Goal: Check status: Check status

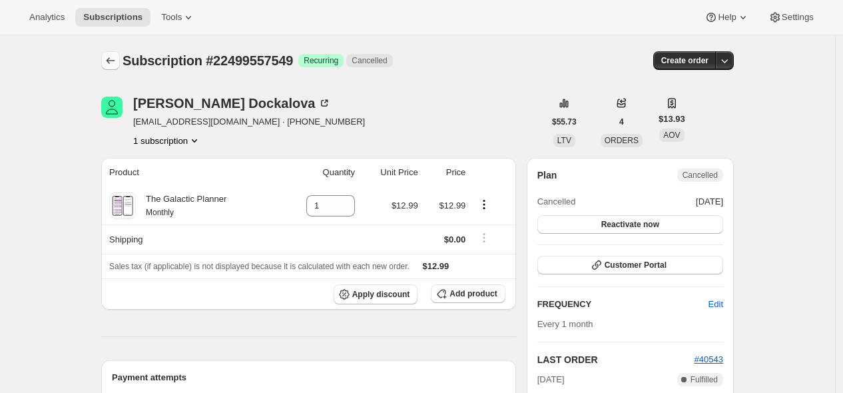
click at [117, 62] on icon "Subscriptions" at bounding box center [110, 60] width 13 height 13
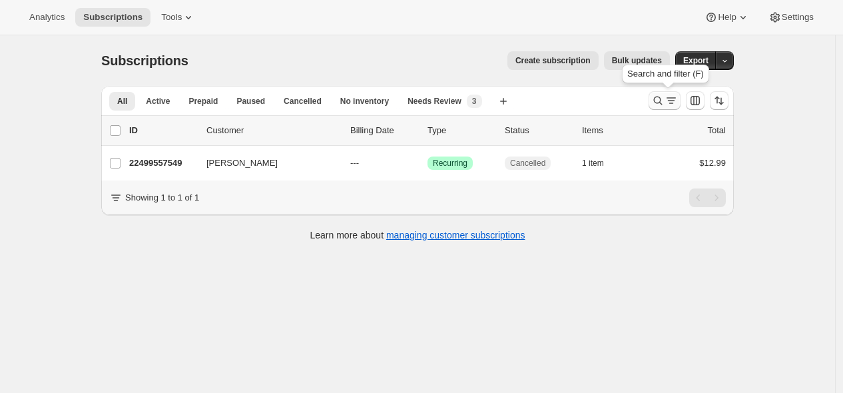
click at [665, 103] on icon "Search and filter results" at bounding box center [657, 100] width 13 height 13
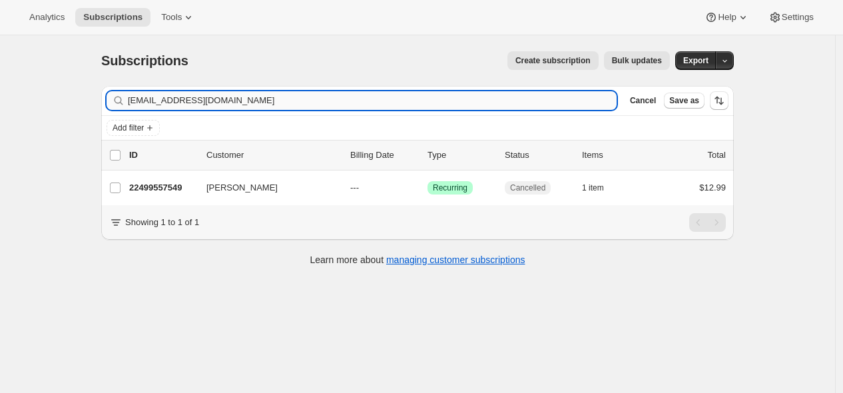
click at [518, 101] on input "[EMAIL_ADDRESS][DOMAIN_NAME]" at bounding box center [372, 100] width 489 height 19
type input "[EMAIL_ADDRESS][DOMAIN_NAME]"
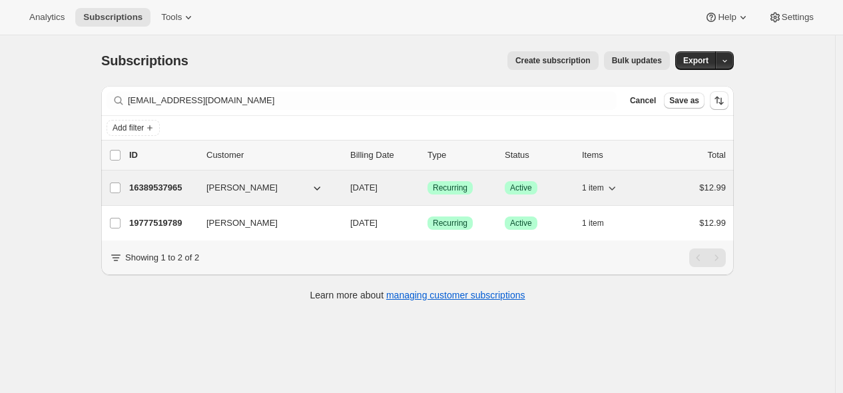
click at [183, 189] on p "16389537965" at bounding box center [162, 187] width 67 height 13
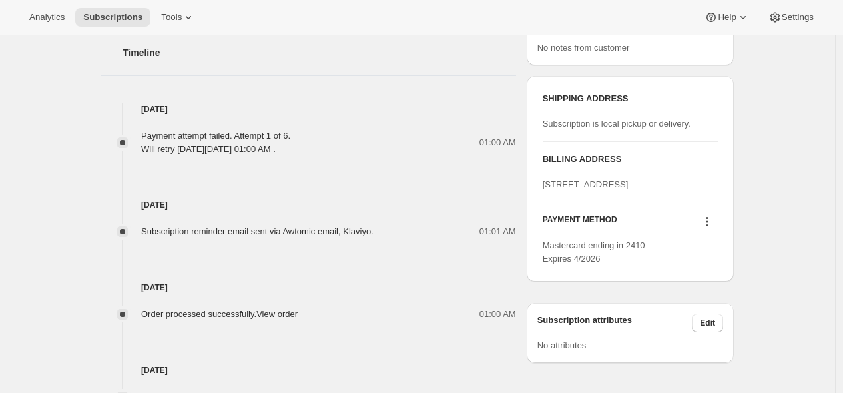
scroll to position [666, 0]
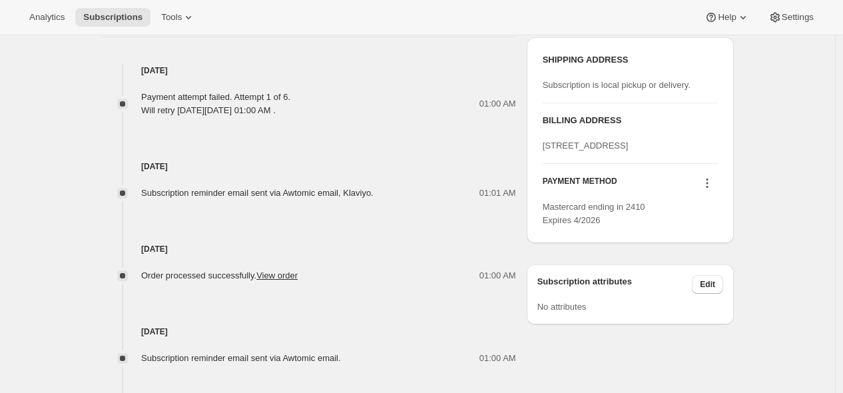
click at [710, 190] on icon at bounding box center [707, 183] width 13 height 13
click at [703, 236] on span "Send link to update card" at bounding box center [707, 235] width 93 height 10
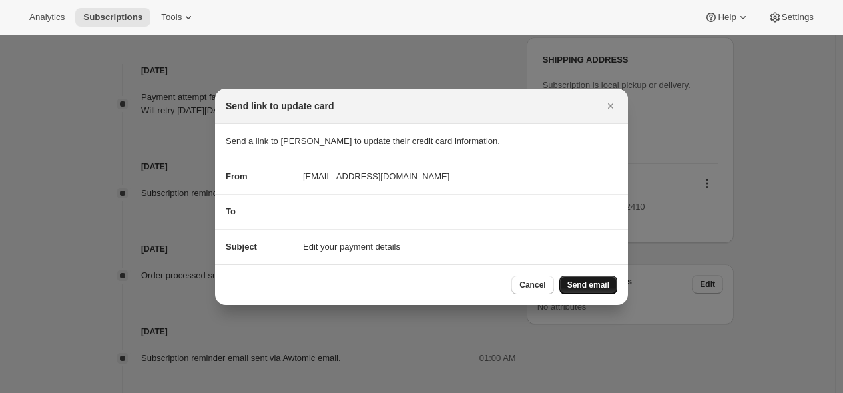
click at [587, 282] on span "Send email" at bounding box center [588, 285] width 42 height 11
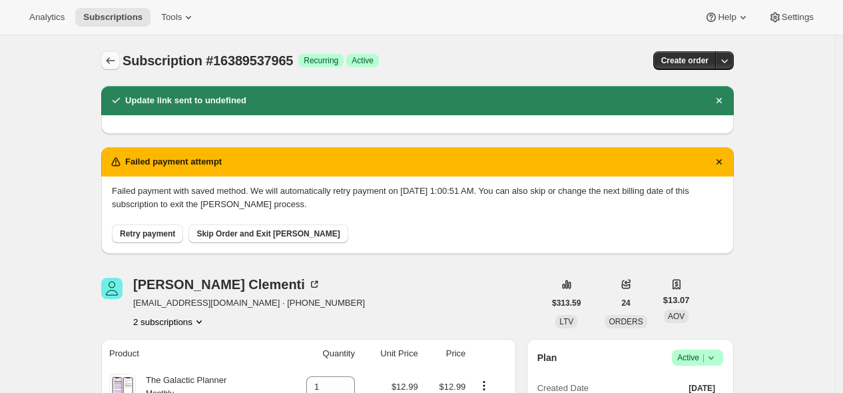
click at [111, 59] on icon "Subscriptions" at bounding box center [110, 60] width 13 height 13
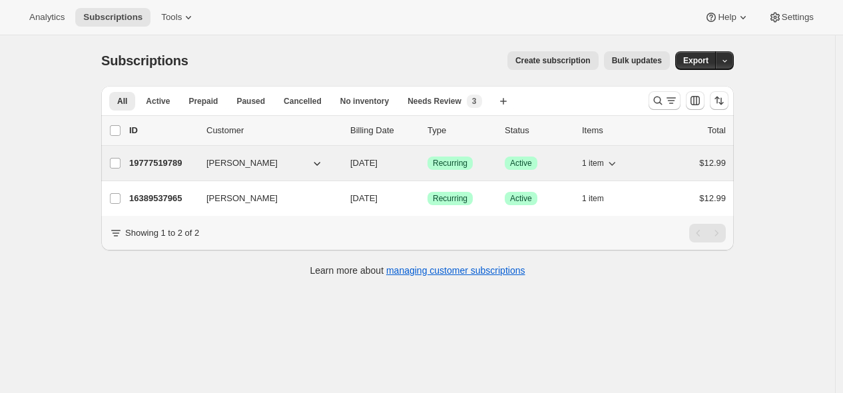
click at [258, 163] on span "[PERSON_NAME]" at bounding box center [241, 163] width 71 height 13
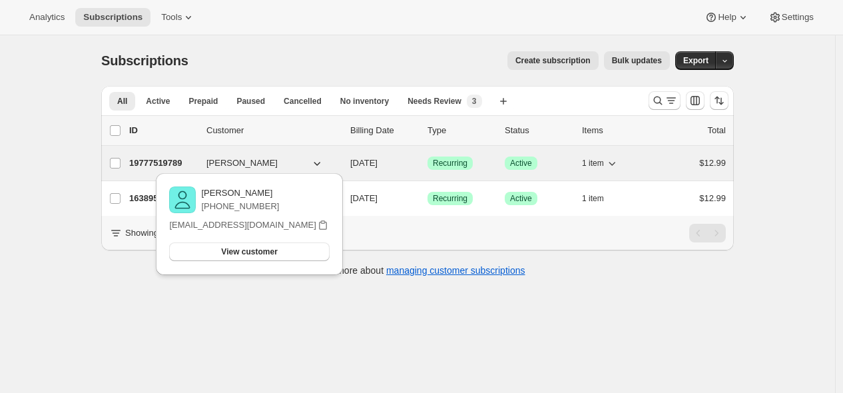
click at [181, 159] on p "19777519789" at bounding box center [162, 163] width 67 height 13
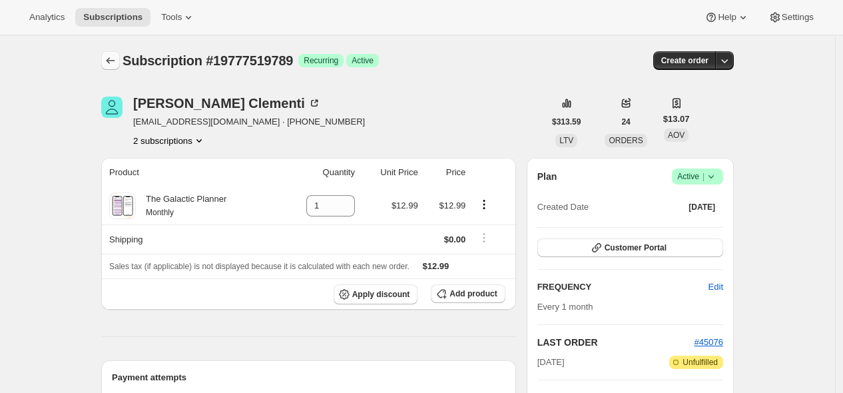
click at [107, 63] on icon "Subscriptions" at bounding box center [110, 60] width 13 height 13
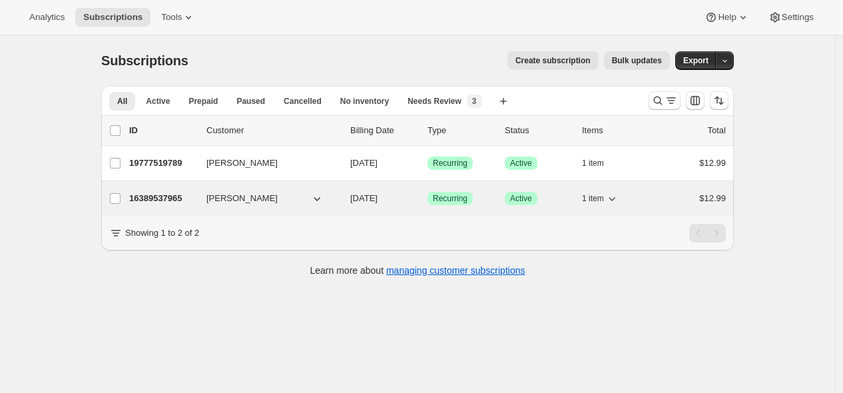
click at [173, 200] on p "16389537965" at bounding box center [162, 198] width 67 height 13
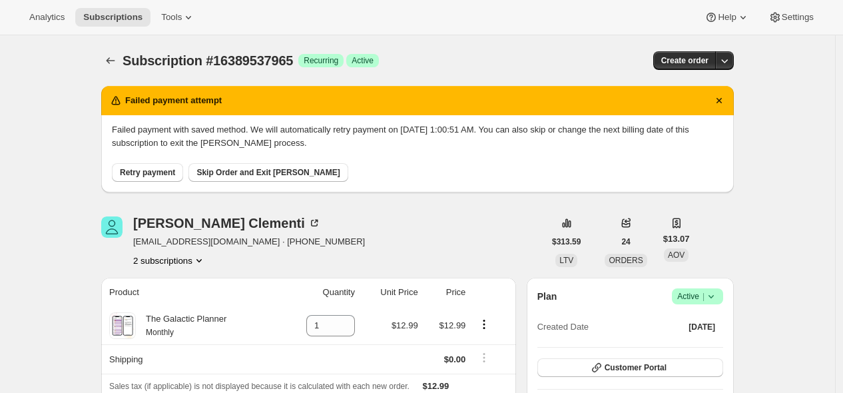
click at [154, 172] on span "Retry payment" at bounding box center [147, 172] width 55 height 11
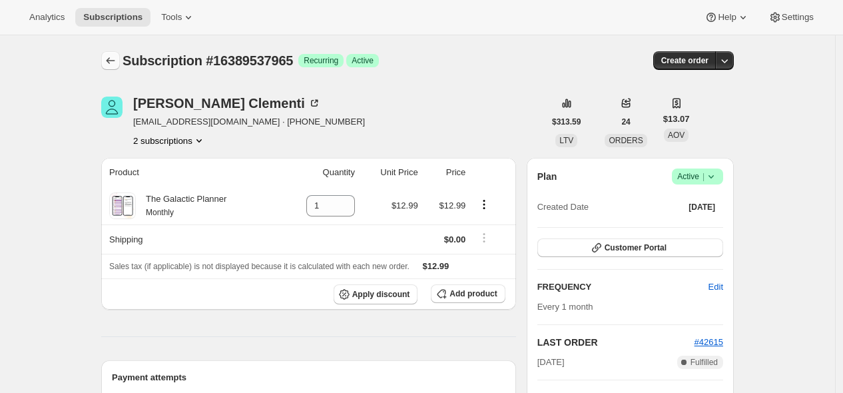
click at [112, 59] on icon "Subscriptions" at bounding box center [111, 60] width 9 height 7
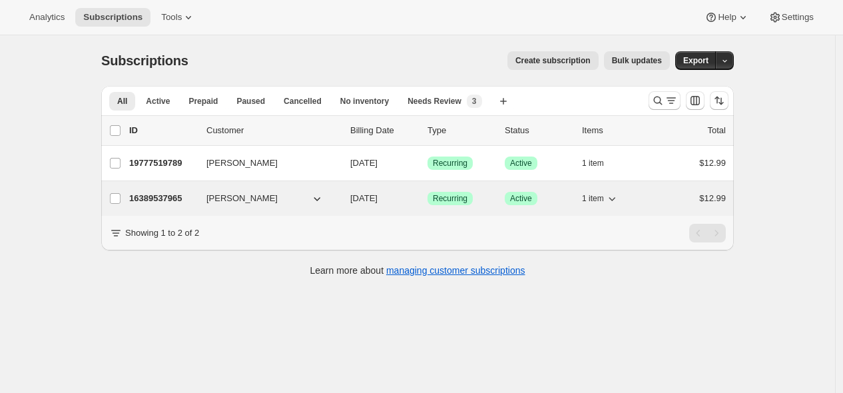
click at [177, 196] on p "16389537965" at bounding box center [162, 198] width 67 height 13
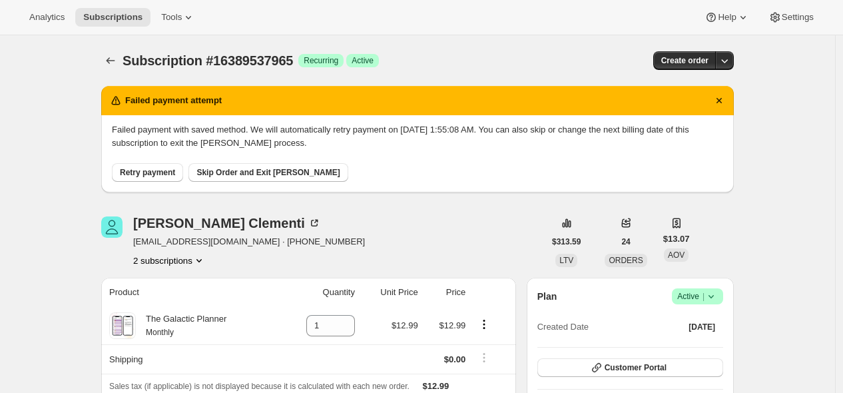
click at [202, 261] on icon "Product actions" at bounding box center [198, 260] width 5 height 3
click at [208, 304] on span "19777519789" at bounding box center [172, 307] width 93 height 13
click at [116, 63] on icon "Subscriptions" at bounding box center [110, 60] width 13 height 13
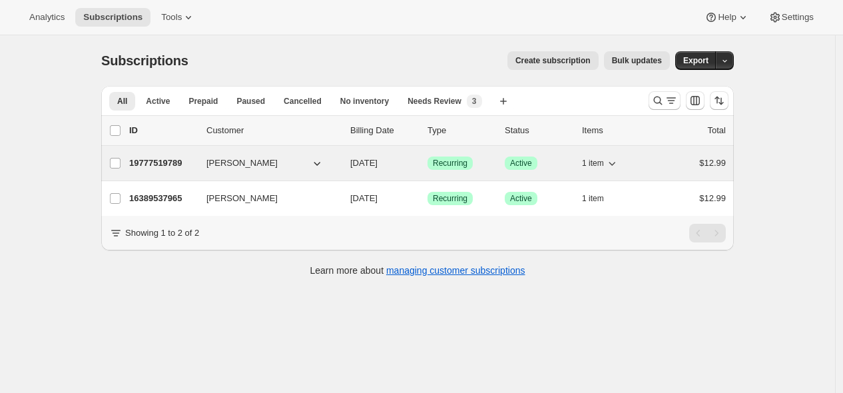
click at [169, 167] on p "19777519789" at bounding box center [162, 163] width 67 height 13
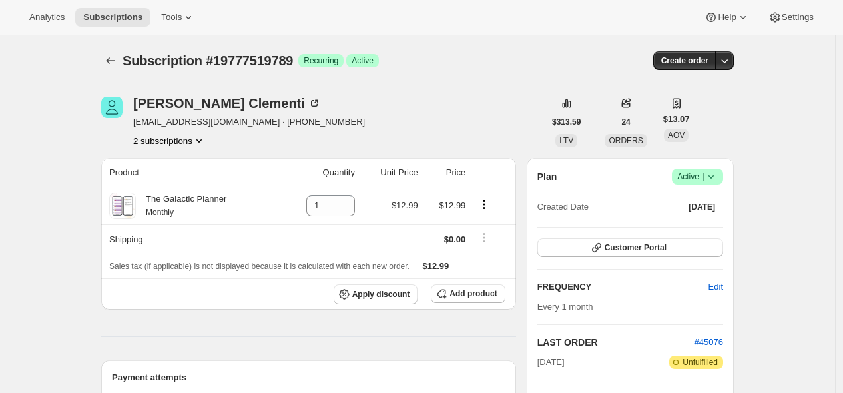
click at [117, 67] on icon "Subscriptions" at bounding box center [110, 60] width 13 height 13
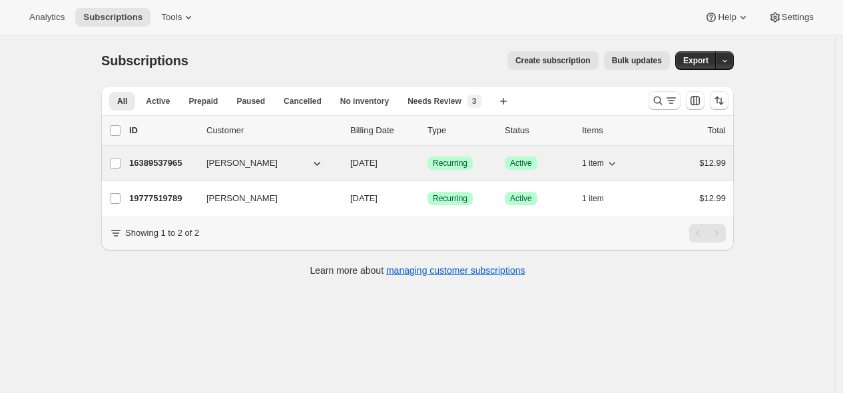
click at [170, 163] on p "16389537965" at bounding box center [162, 163] width 67 height 13
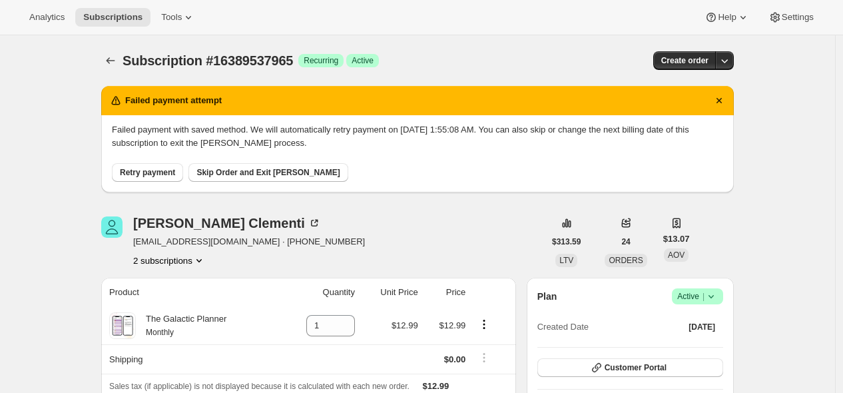
click at [206, 258] on icon "Product actions" at bounding box center [198, 260] width 13 height 13
click at [204, 307] on span "19777519789" at bounding box center [172, 307] width 93 height 13
click at [115, 63] on icon "Subscriptions" at bounding box center [110, 60] width 13 height 13
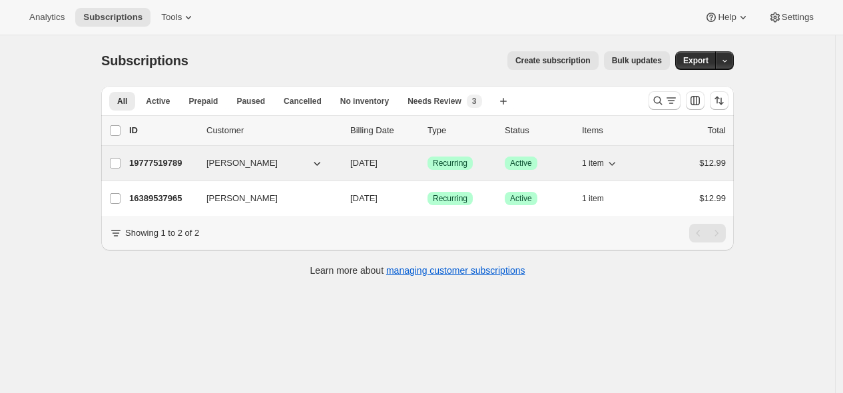
click at [167, 164] on p "19777519789" at bounding box center [162, 163] width 67 height 13
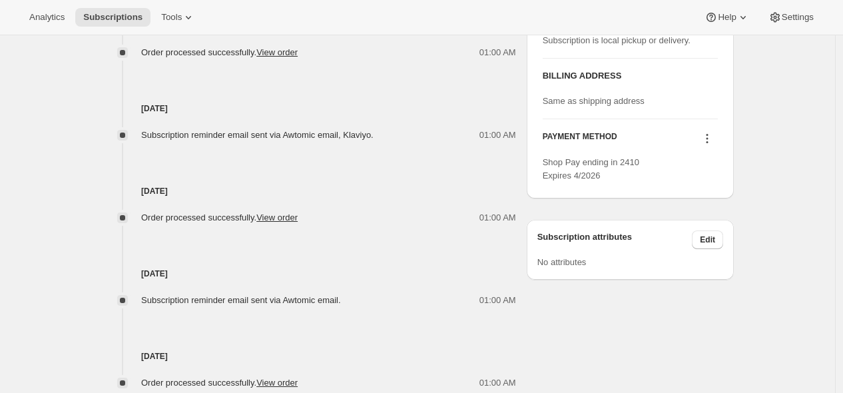
scroll to position [591, 0]
